Goal: Find specific page/section: Find specific page/section

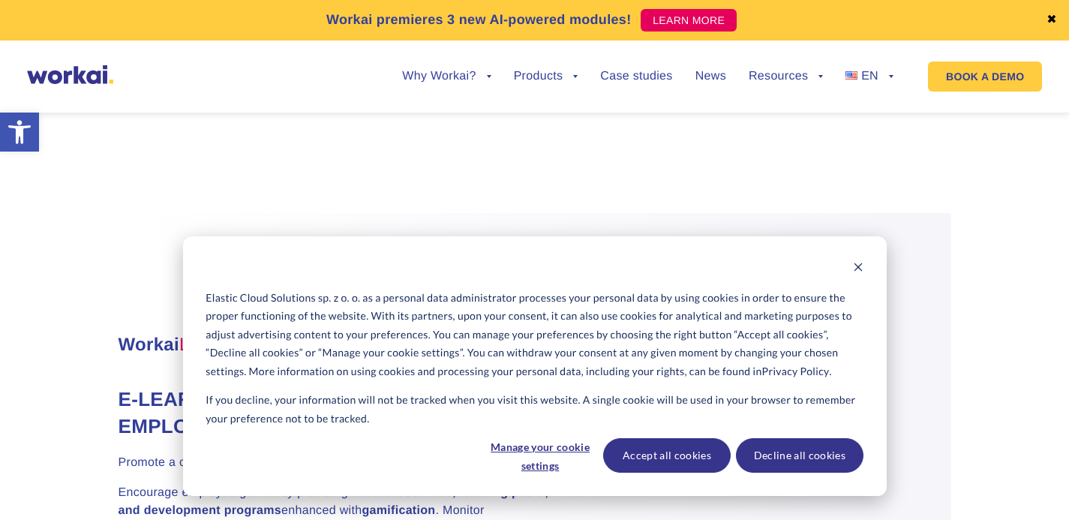
scroll to position [4246, 0]
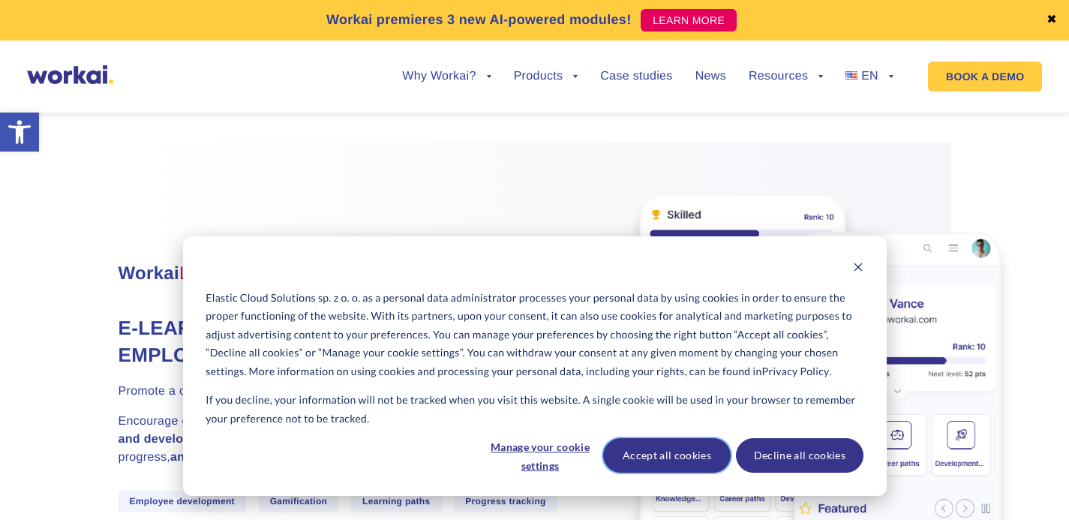
click at [706, 458] on button "Accept all cookies" at bounding box center [667, 455] width 128 height 35
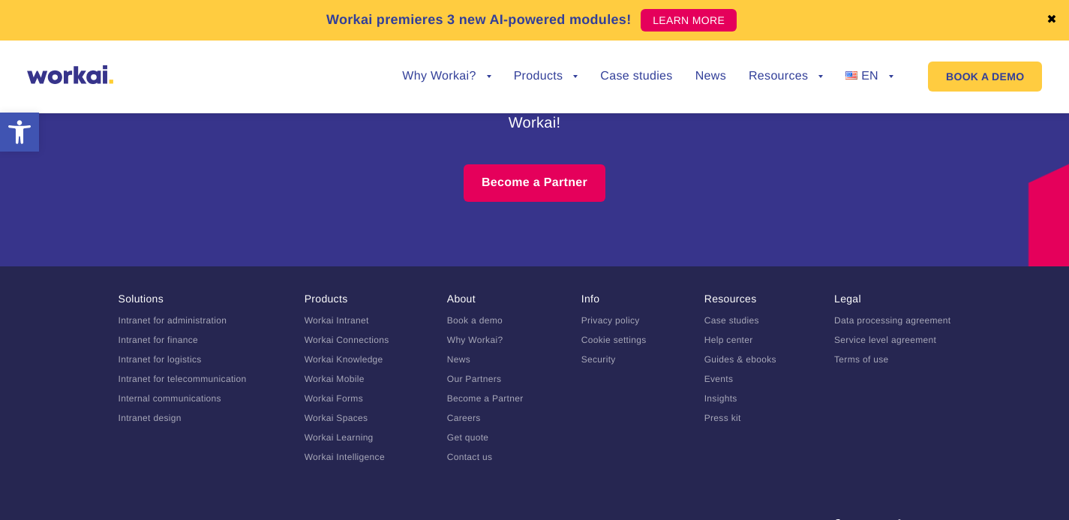
scroll to position [9447, 0]
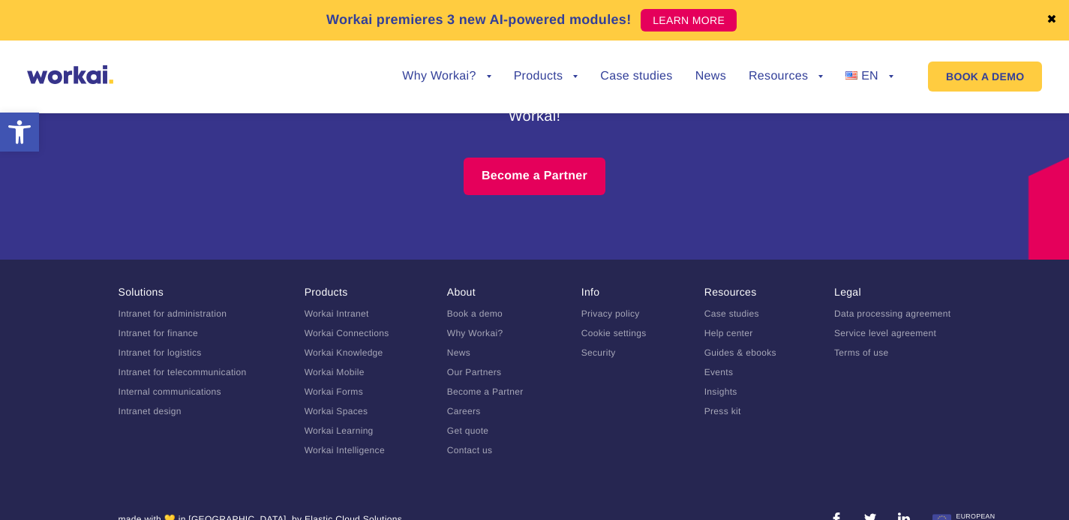
click at [463, 406] on link "Careers" at bounding box center [464, 411] width 34 height 11
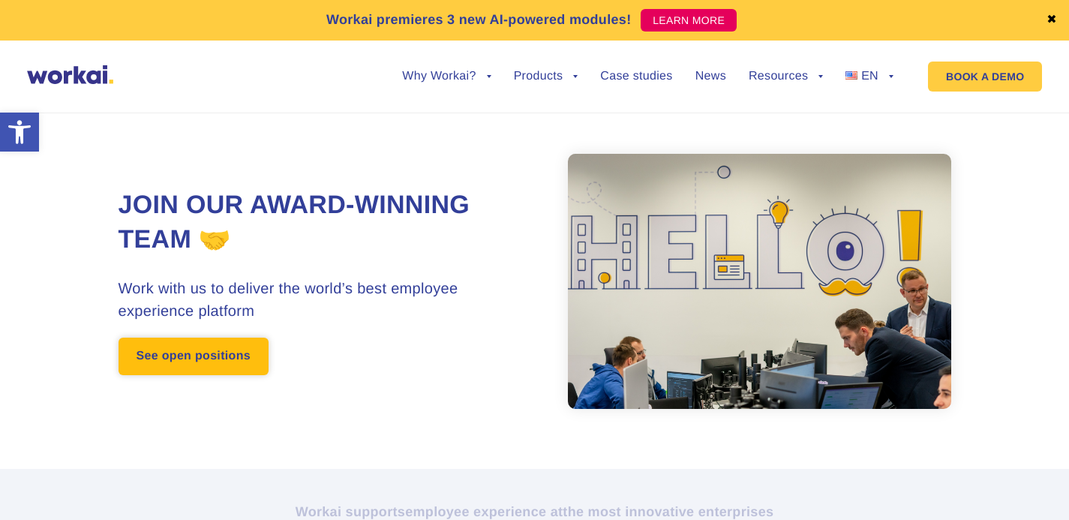
click at [255, 350] on link "See open positions" at bounding box center [194, 357] width 150 height 38
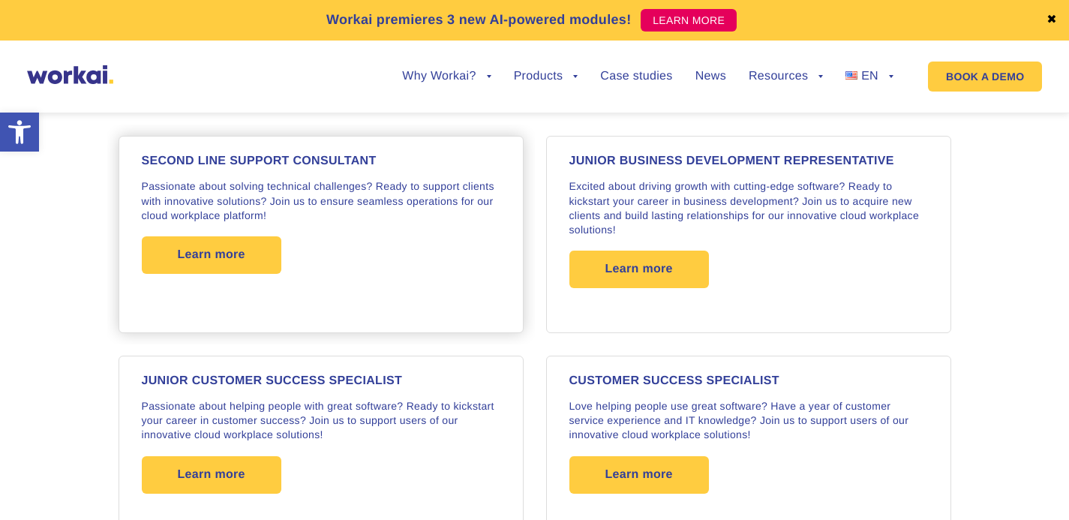
scroll to position [1669, 0]
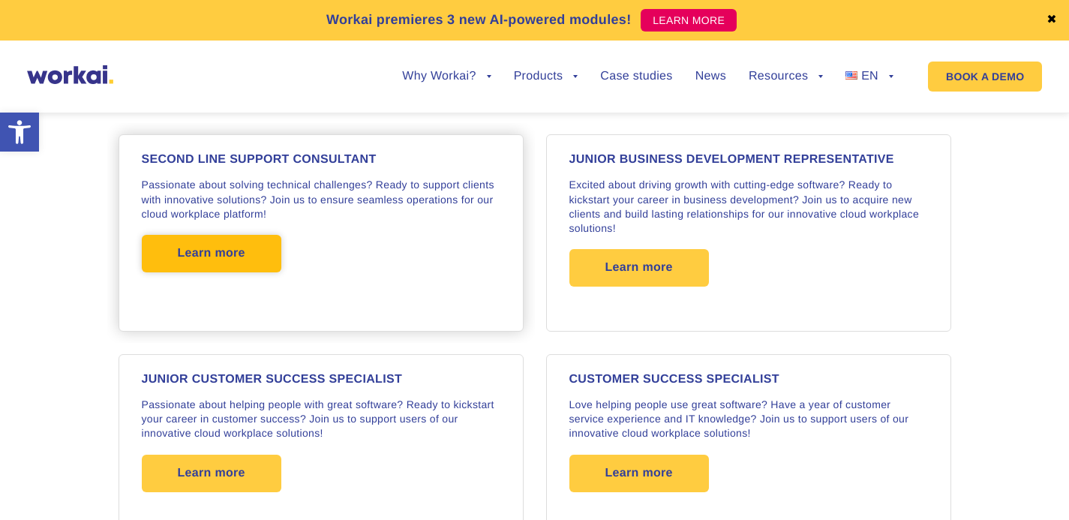
click at [218, 261] on span "Learn more" at bounding box center [212, 254] width 68 height 38
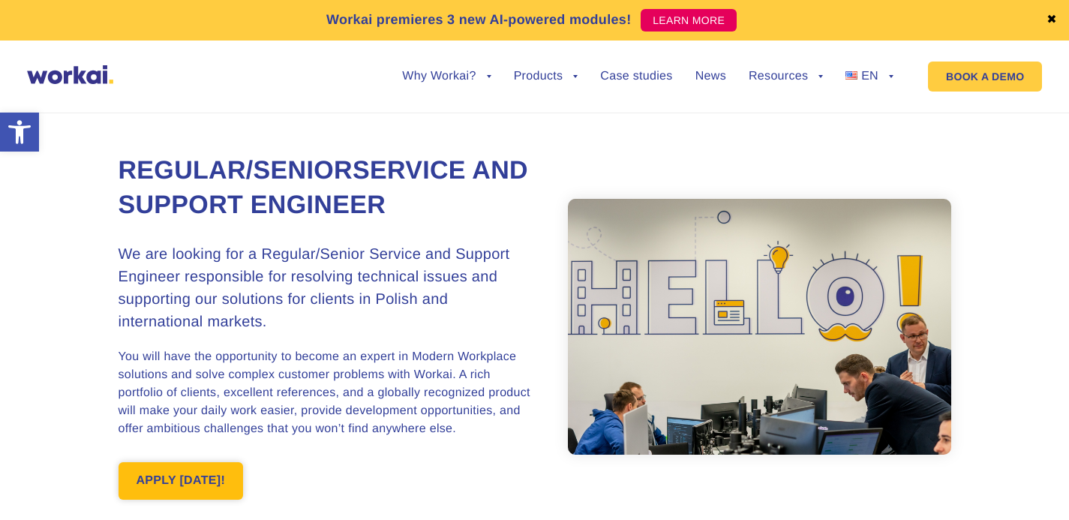
click at [215, 481] on link "APPLY [DATE]!" at bounding box center [181, 481] width 125 height 38
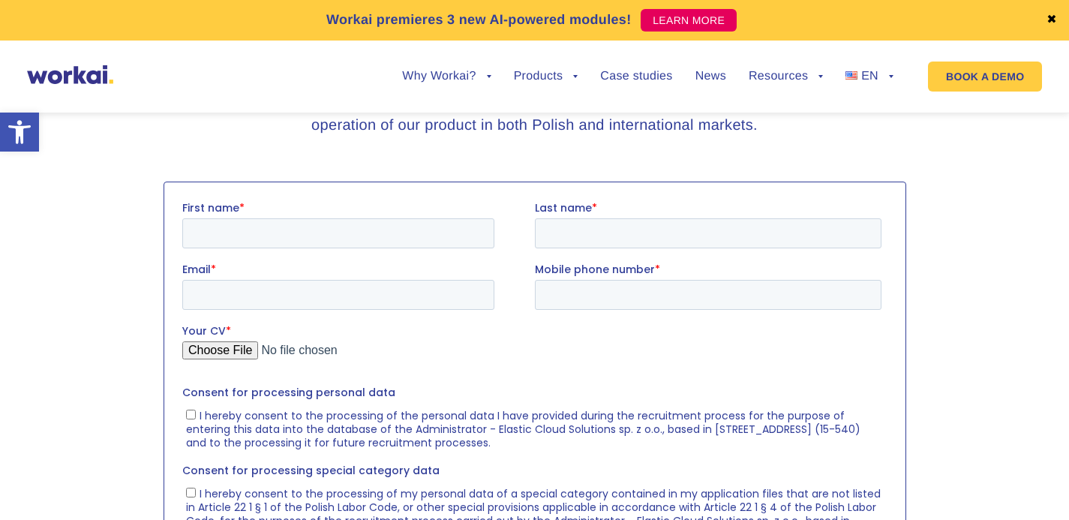
scroll to position [2663, 0]
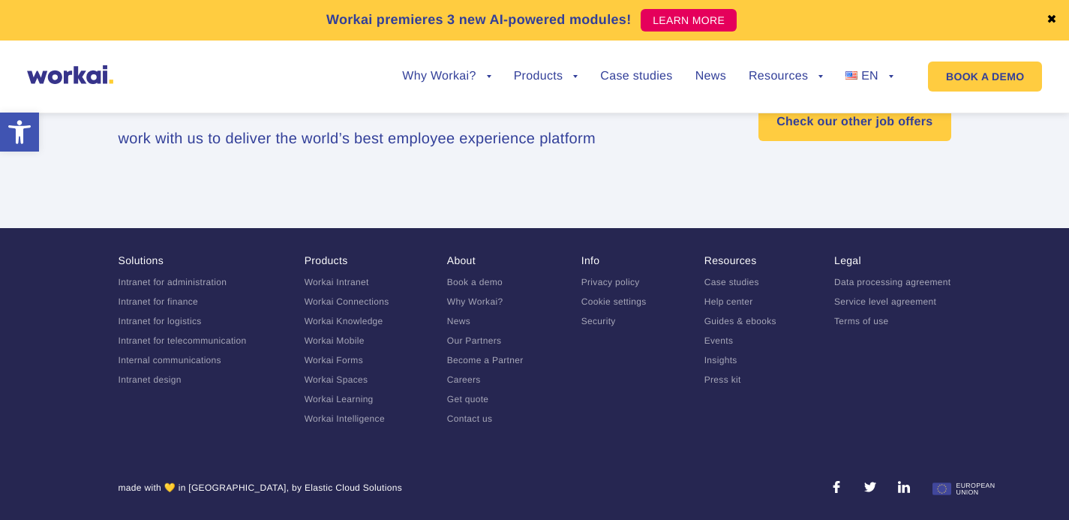
click at [93, 76] on img at bounding box center [70, 74] width 86 height 19
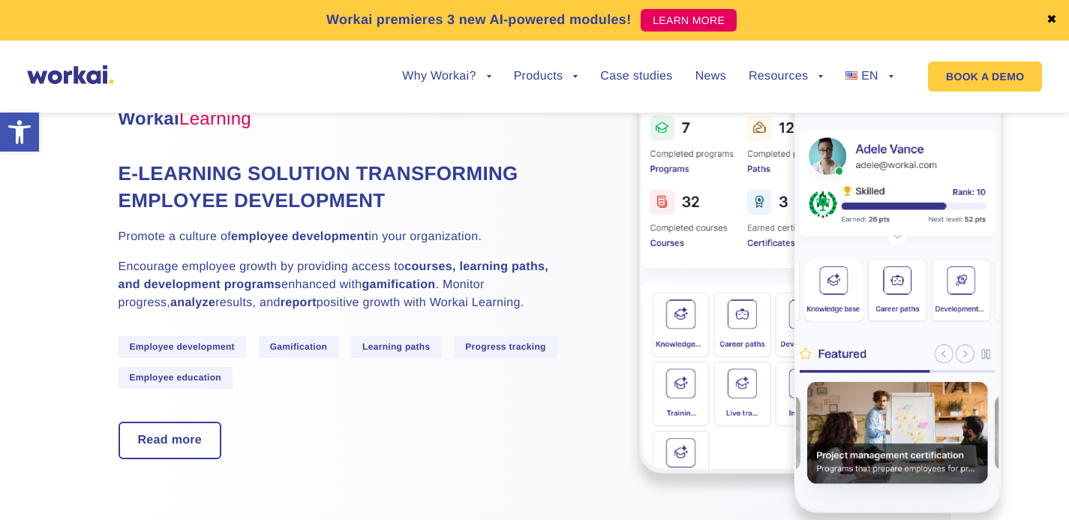
scroll to position [4450, 0]
